Goal: Task Accomplishment & Management: Complete application form

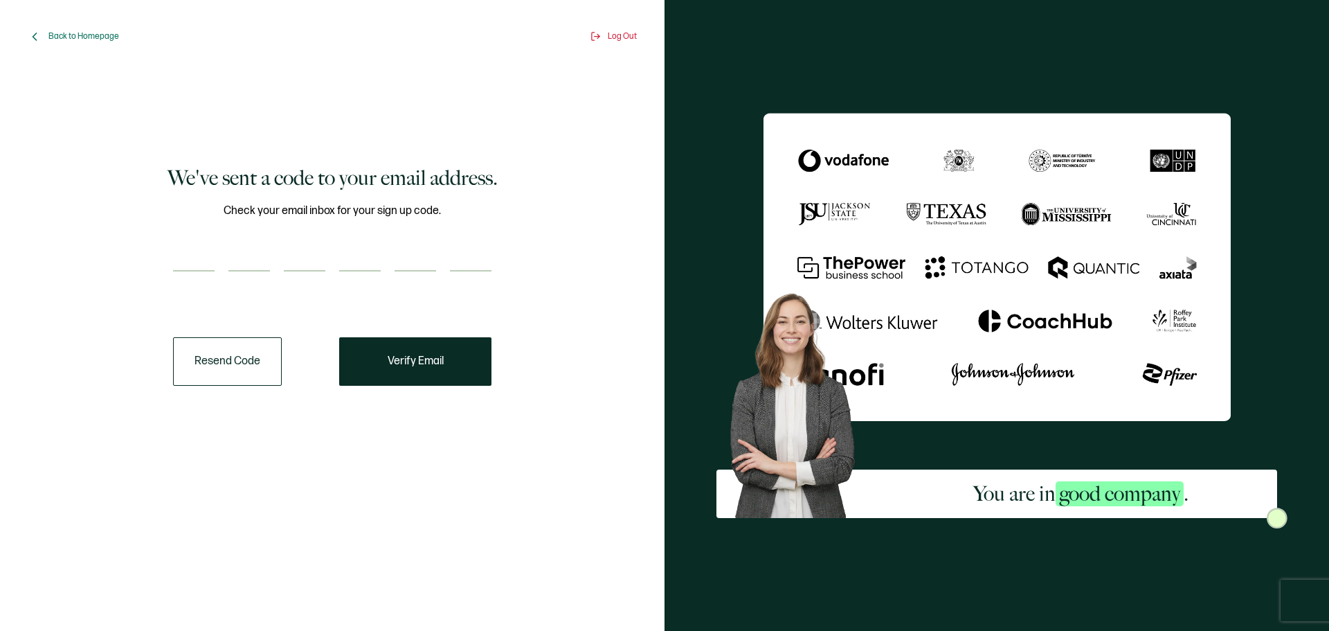
click at [318, 247] on input "number" at bounding box center [305, 258] width 42 height 28
paste input "2"
type input "2"
type input "3"
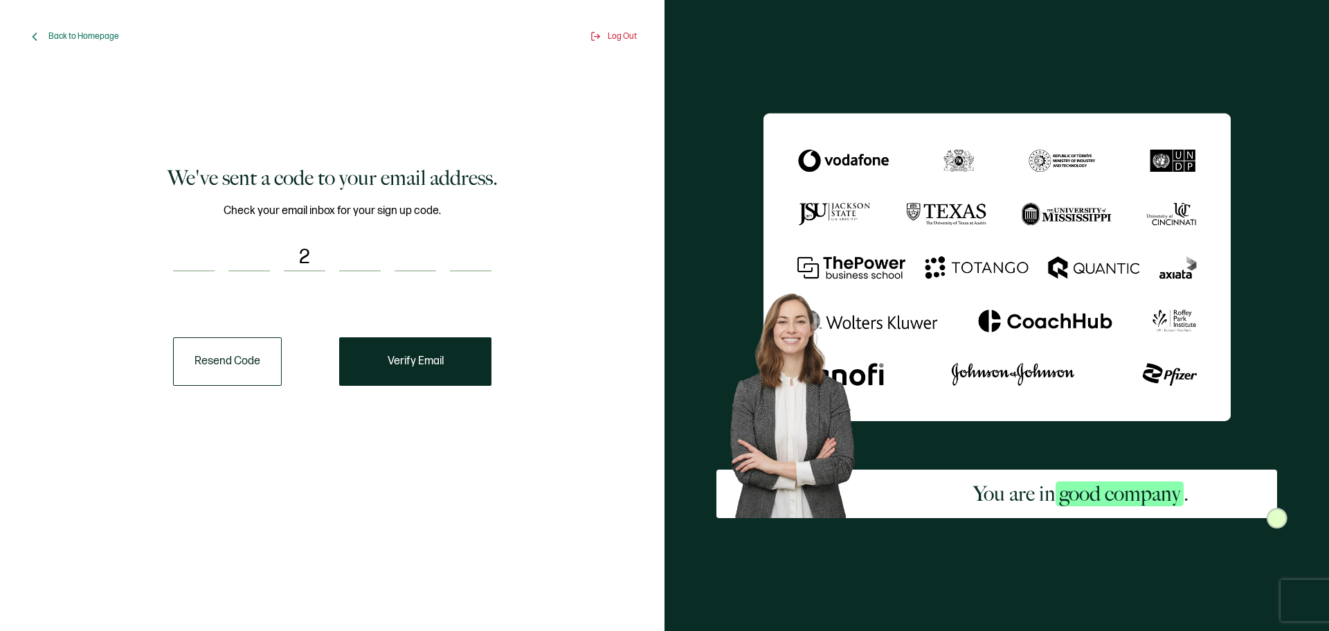
type input "2"
drag, startPoint x: 298, startPoint y: 251, endPoint x: 672, endPoint y: 237, distance: 374.0
click at [674, 235] on div "Back to Homepage Log Out We've sent a code to your email address. Check your em…" at bounding box center [664, 315] width 1329 height 631
type input "2"
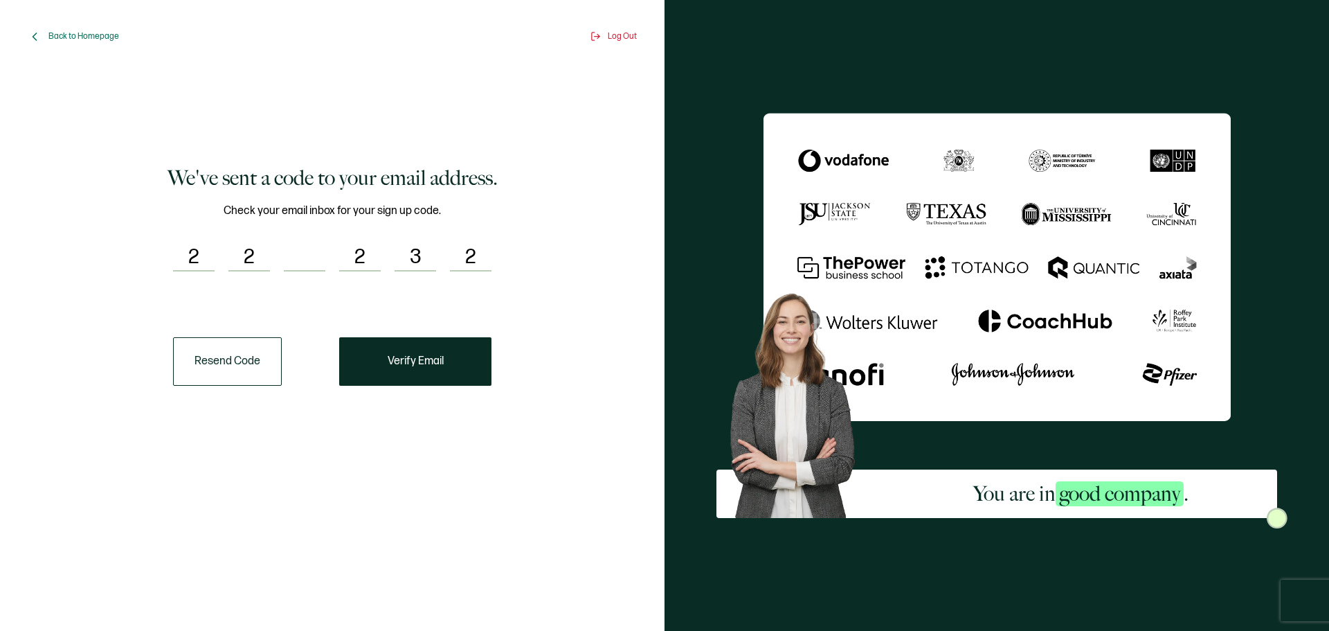
type input "3"
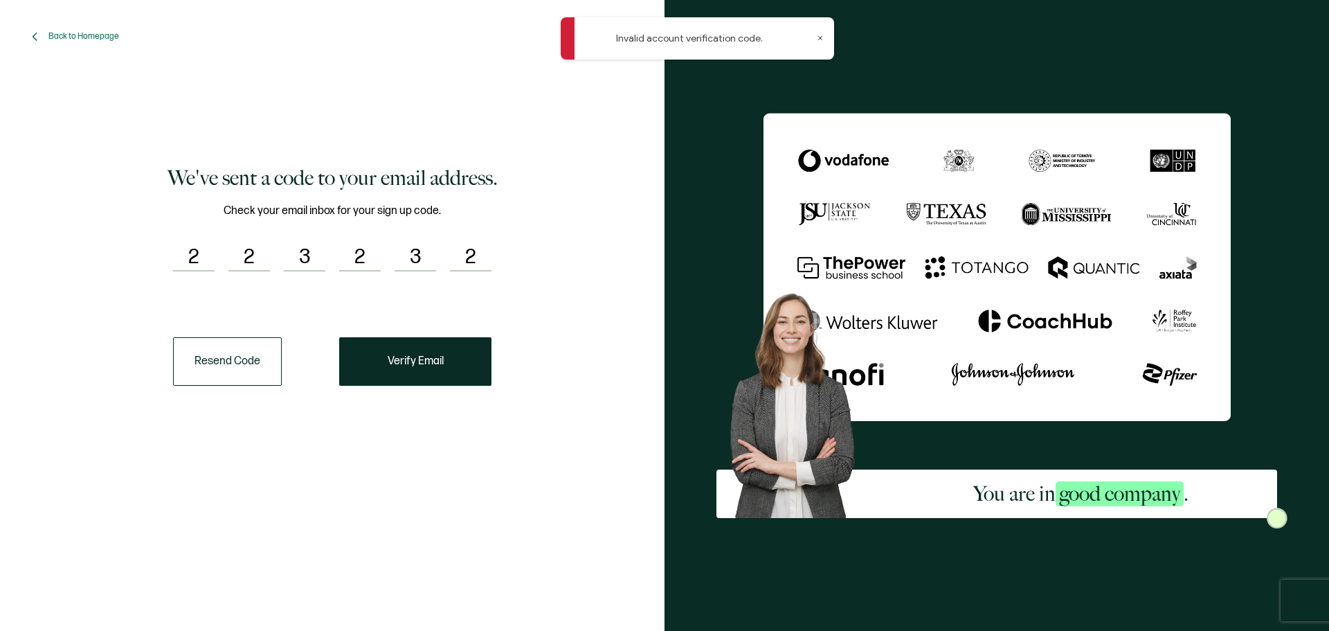
type input "2"
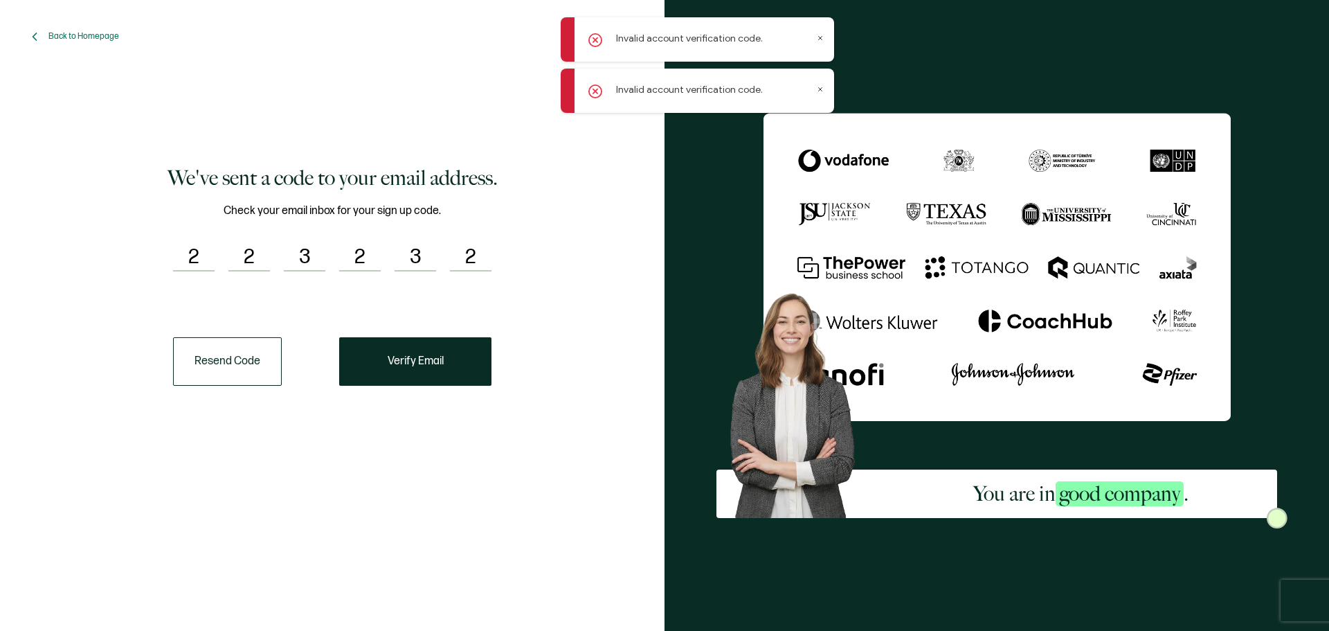
type input "3"
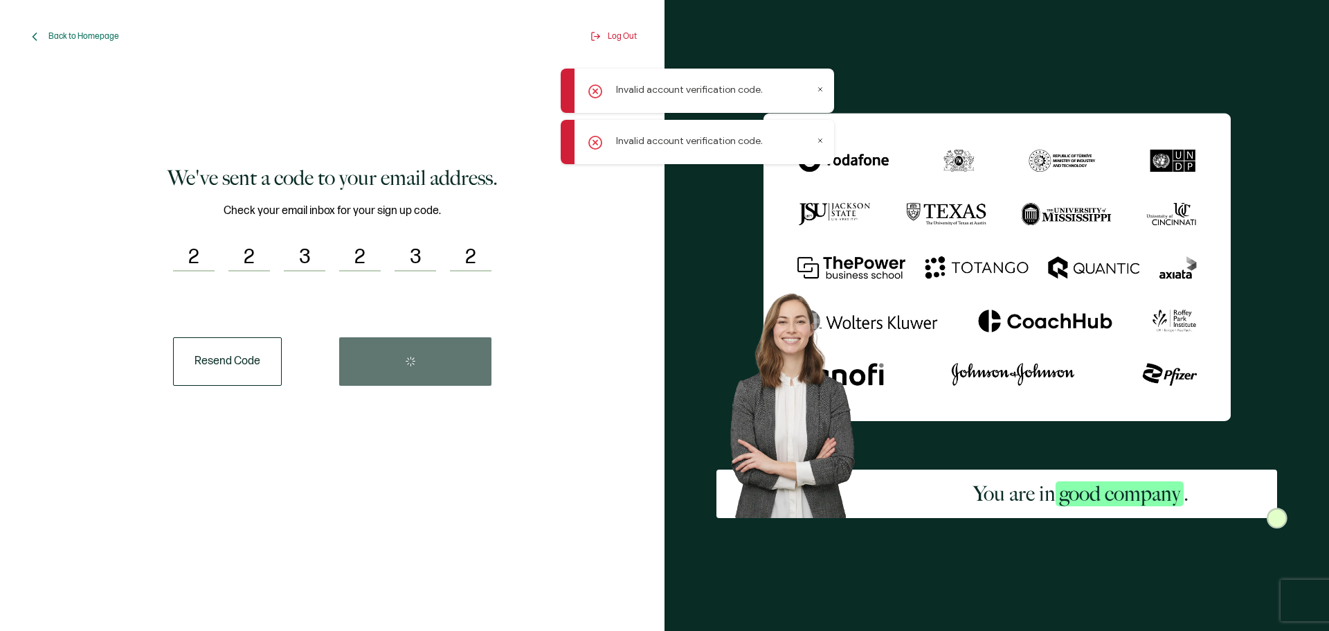
type input "2"
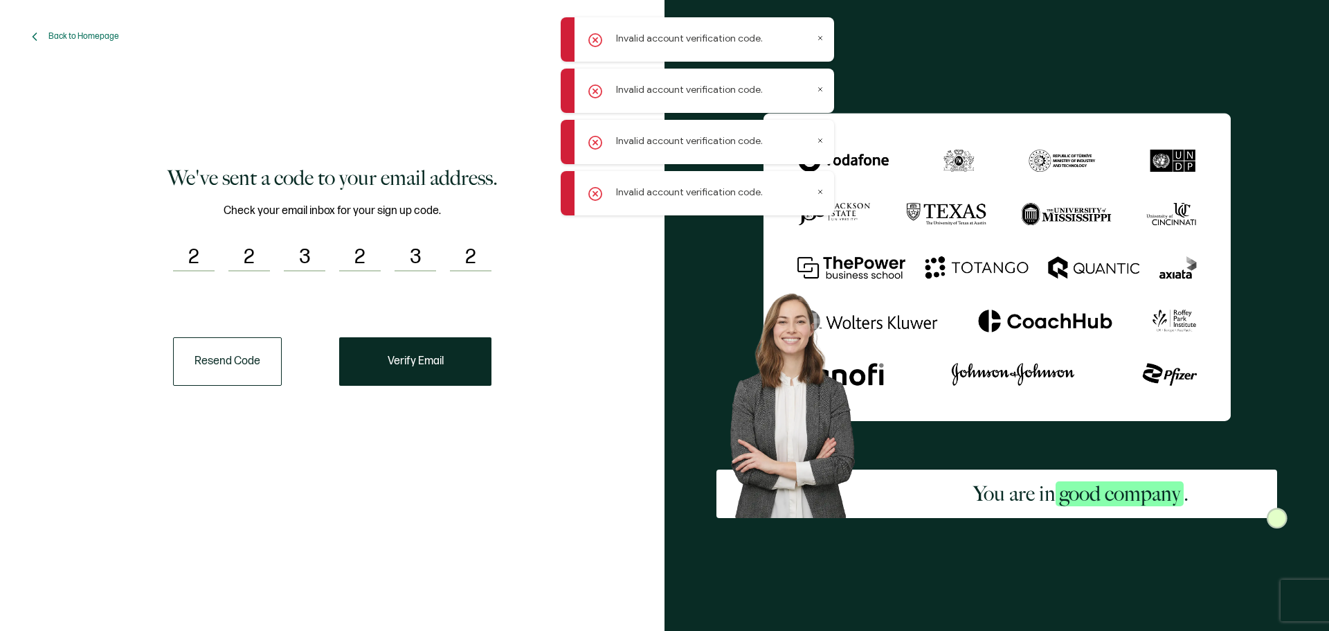
click at [352, 250] on input "2" at bounding box center [360, 258] width 42 height 28
type input "5"
type input "3"
type input "2"
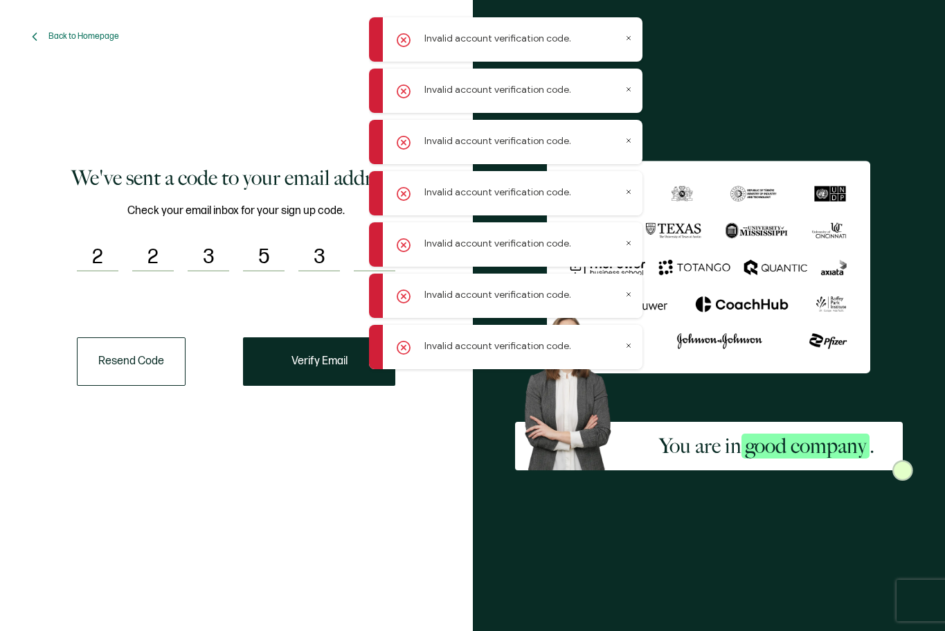
click at [312, 256] on input "3" at bounding box center [319, 258] width 42 height 28
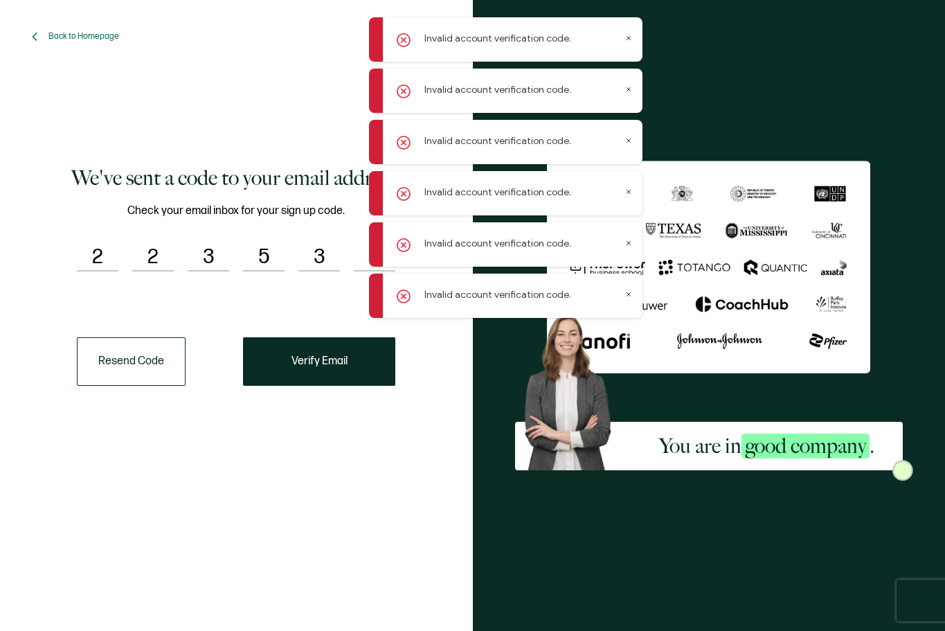
type input "1"
